Goal: Find specific page/section: Find specific page/section

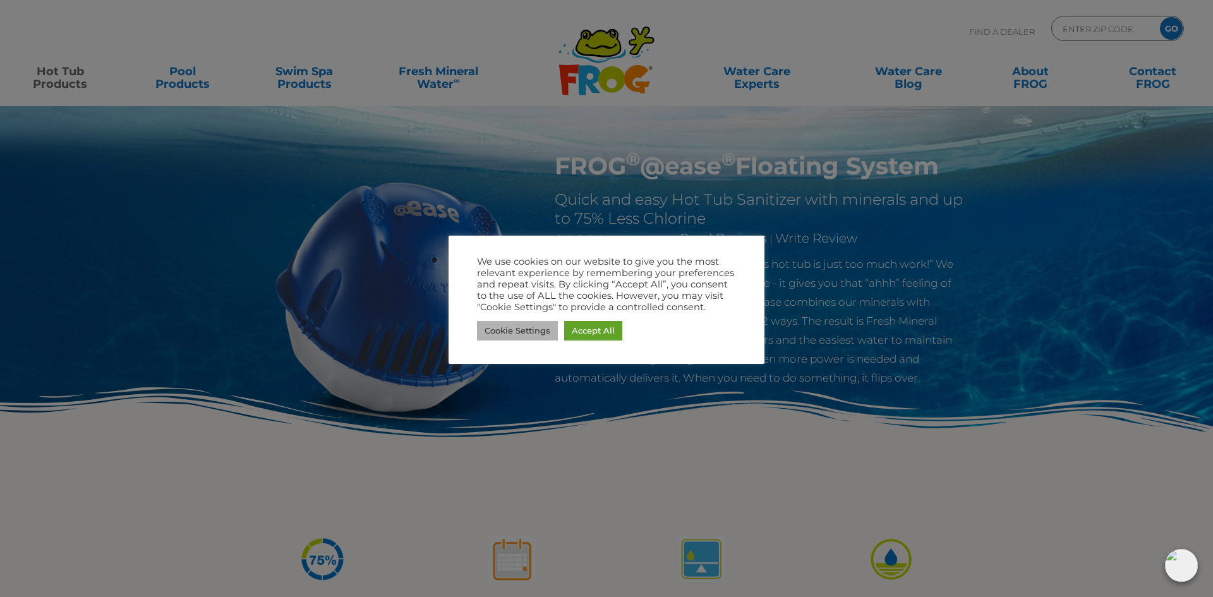
click at [524, 331] on link "Cookie Settings" at bounding box center [517, 331] width 81 height 20
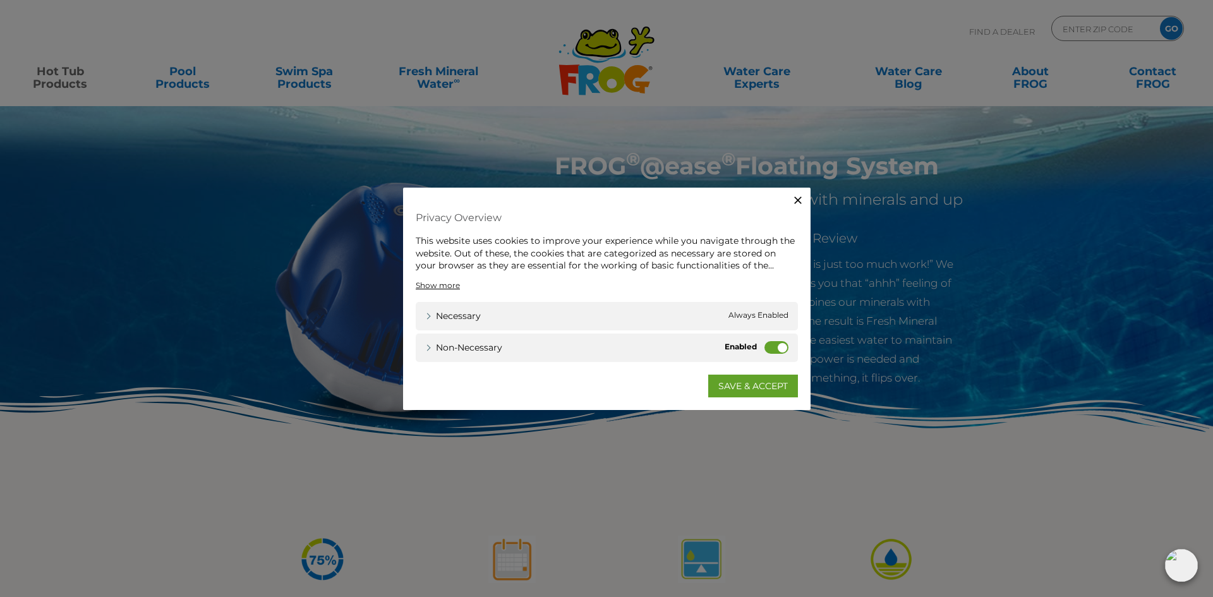
click at [774, 348] on label "Non-necessary" at bounding box center [777, 347] width 24 height 13
click at [0, 0] on input "Non-necessary" at bounding box center [0, 0] width 0 height 0
click at [745, 386] on link "SAVE & ACCEPT" at bounding box center [753, 385] width 90 height 23
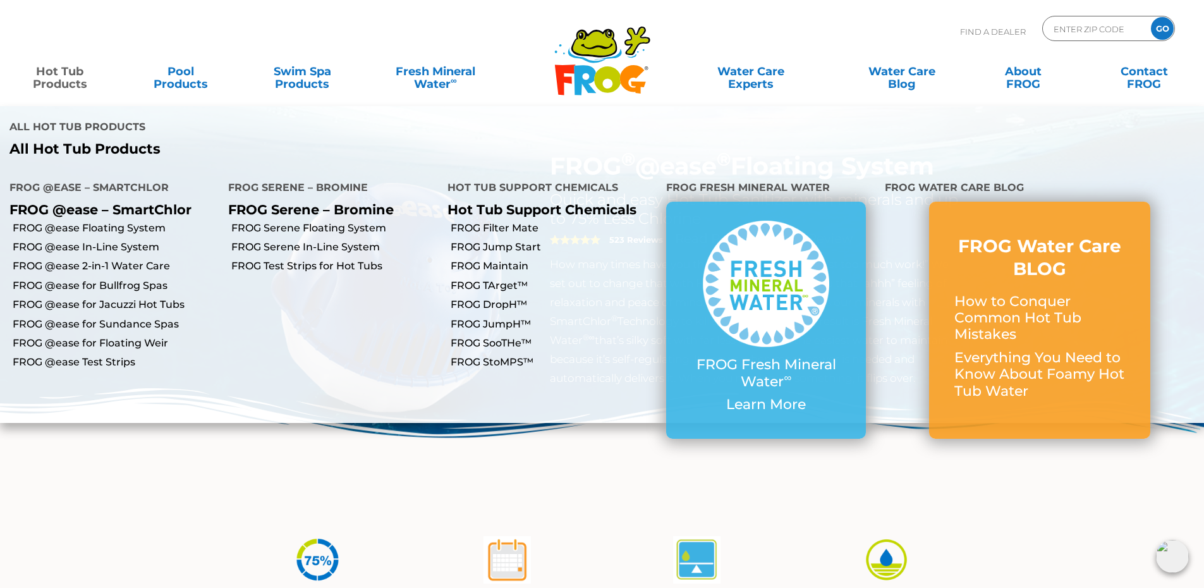
click at [36, 74] on link "Hot Tub Products" at bounding box center [60, 71] width 94 height 25
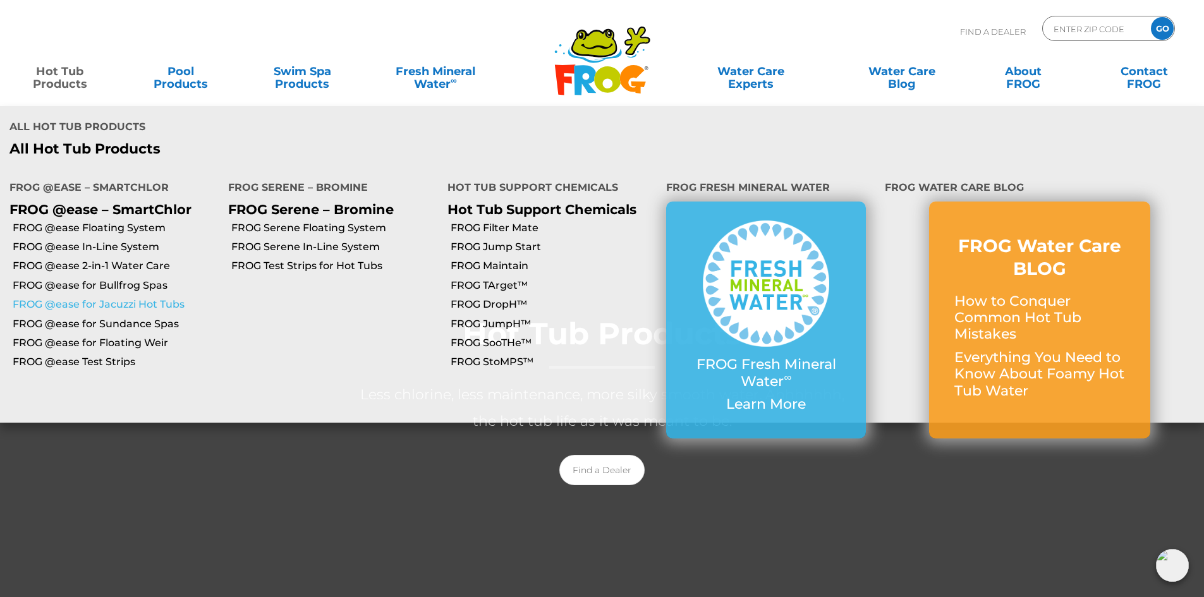
click at [104, 298] on link "FROG @ease for Jacuzzi Hot Tubs" at bounding box center [116, 305] width 206 height 14
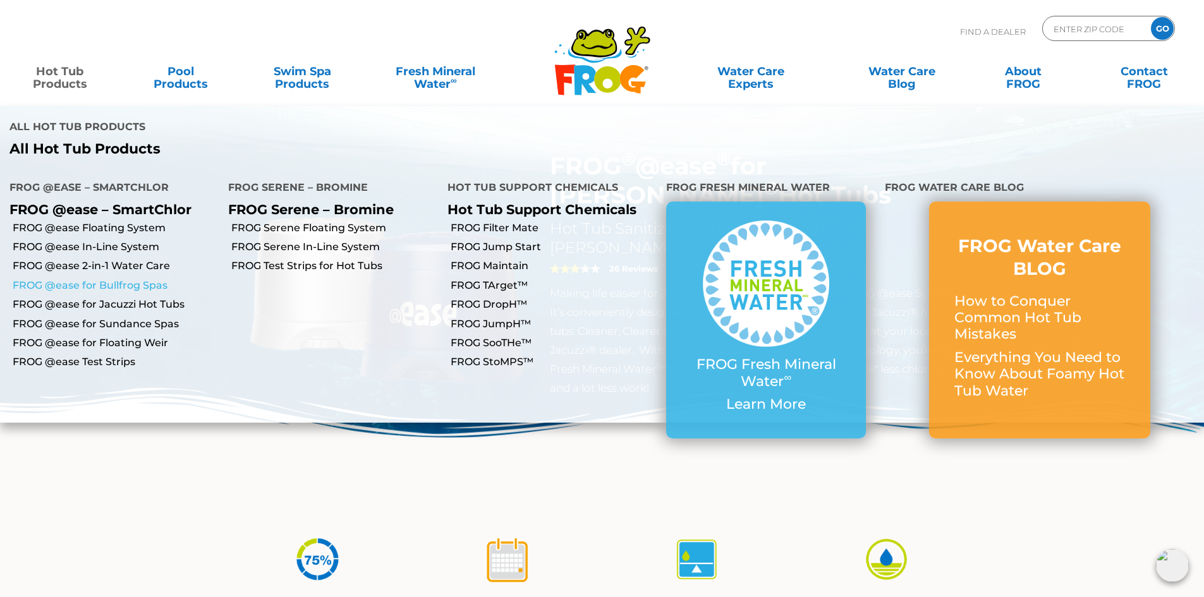
click at [119, 279] on link "FROG @ease for Bullfrog Spas" at bounding box center [116, 286] width 206 height 14
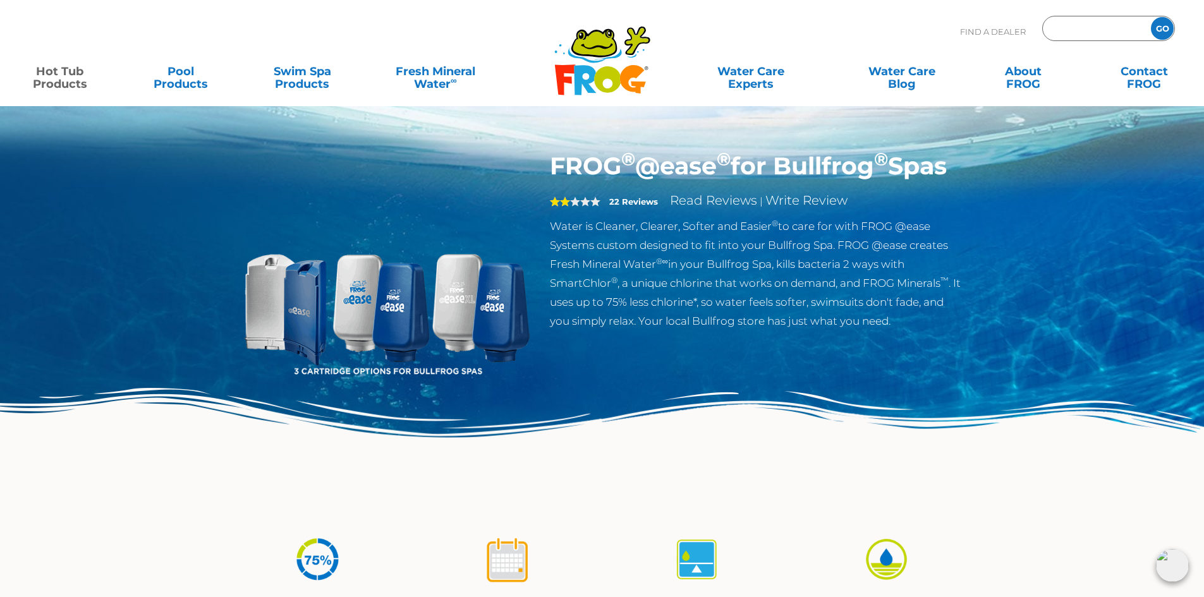
click at [1115, 25] on input "Zip Code Form" at bounding box center [1094, 29] width 85 height 18
type input "98335"
click at [1170, 30] on input "GO" at bounding box center [1162, 28] width 23 height 23
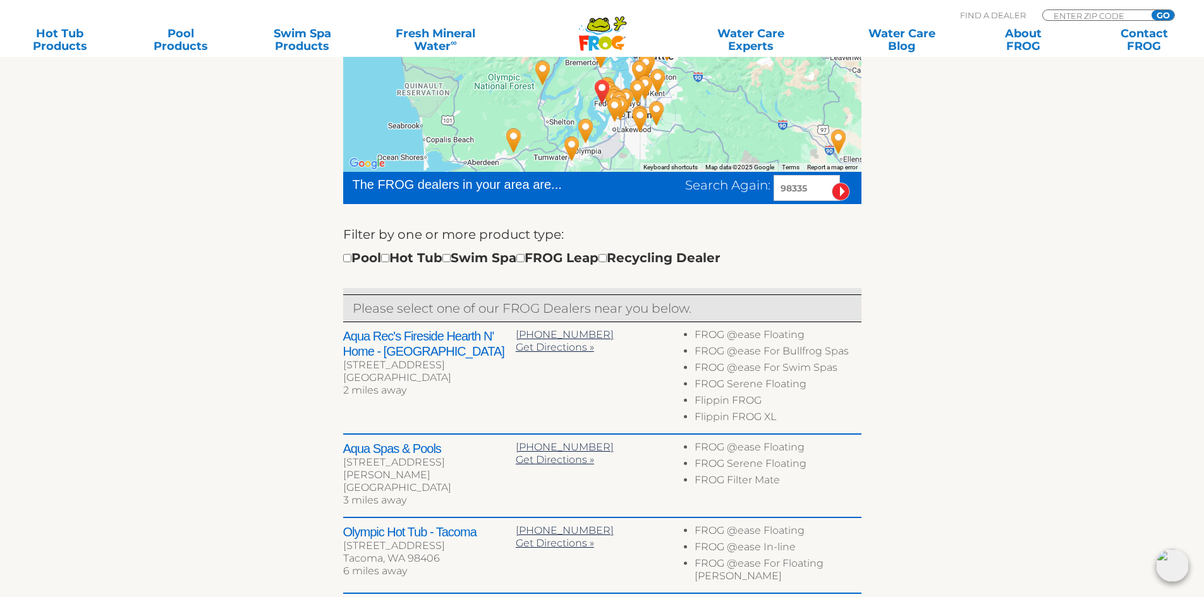
scroll to position [316, 0]
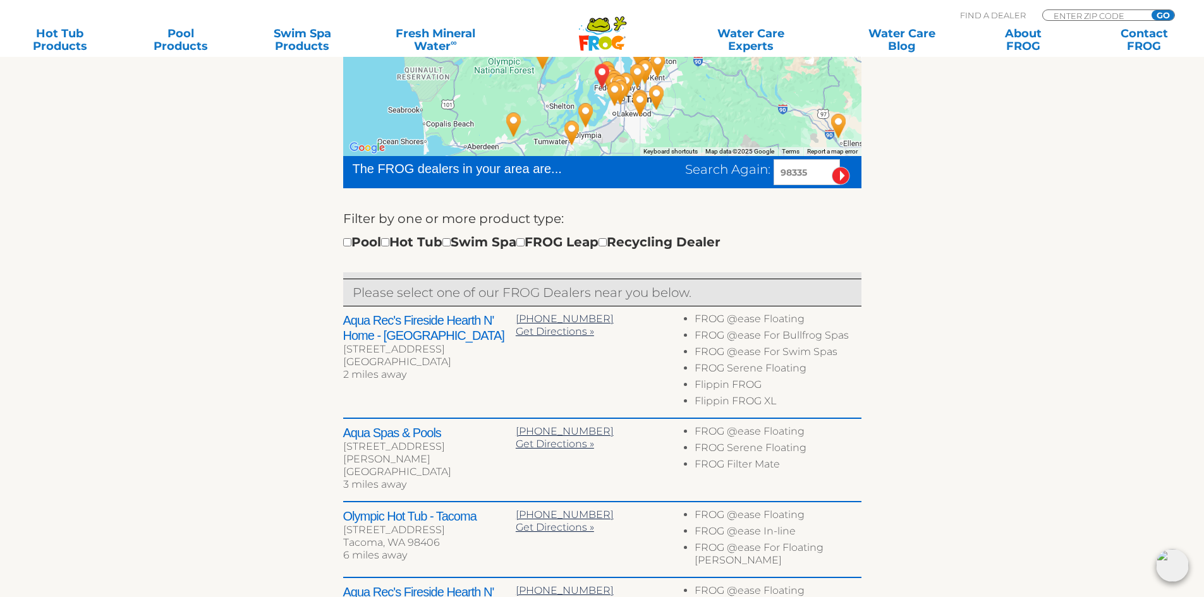
click at [741, 337] on li "FROG @ease For Bullfrog Spas" at bounding box center [778, 337] width 166 height 16
click at [377, 325] on h2 "Aqua Rec's Fireside Hearth N' Home - [GEOGRAPHIC_DATA]" at bounding box center [429, 328] width 173 height 30
click at [423, 325] on h2 "Aqua Rec's Fireside Hearth N' Home - [GEOGRAPHIC_DATA]" at bounding box center [429, 328] width 173 height 30
click at [389, 241] on input "checkbox" at bounding box center [385, 242] width 8 height 8
checkbox input "true"
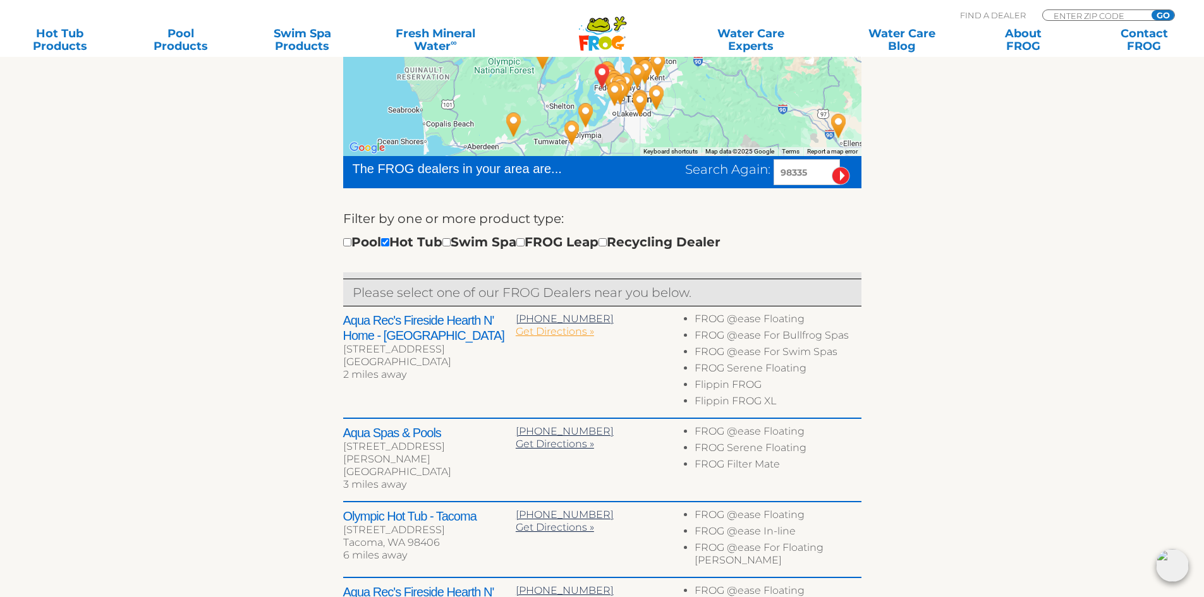
click at [552, 333] on span "Get Directions »" at bounding box center [555, 331] width 78 height 12
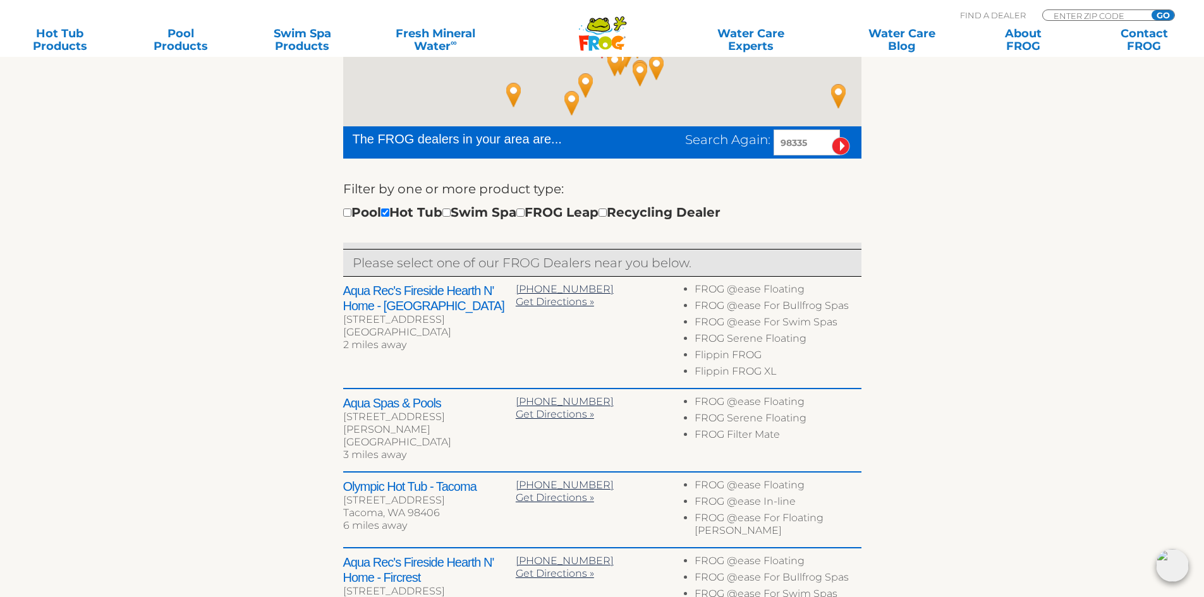
scroll to position [346, 0]
